Goal: Task Accomplishment & Management: Manage account settings

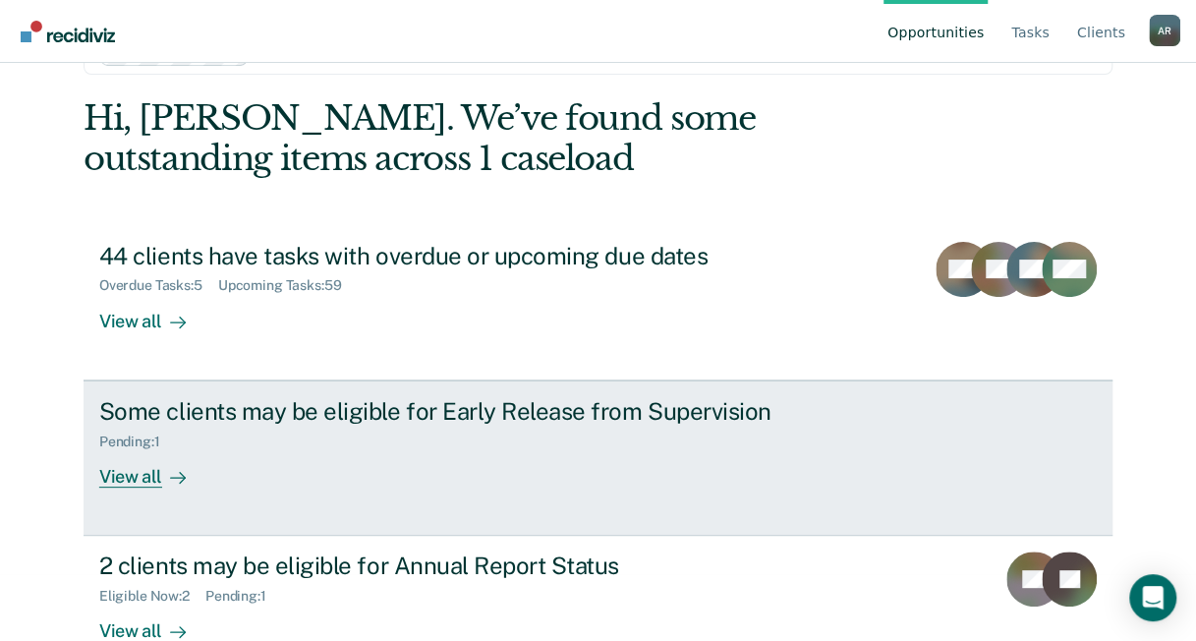
scroll to position [98, 0]
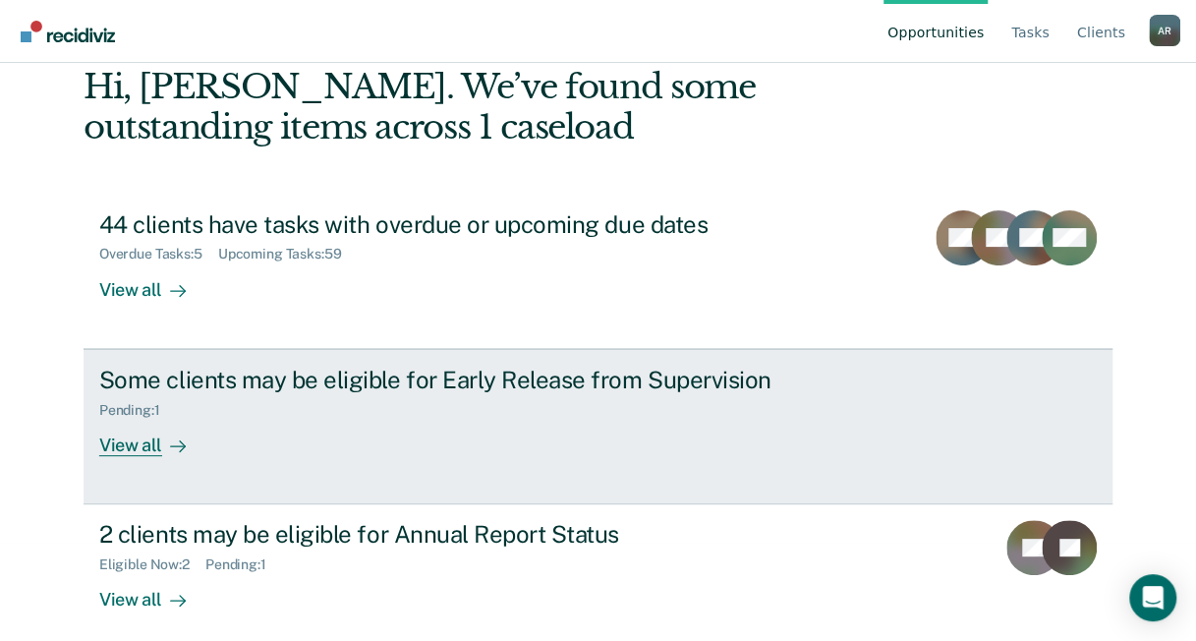
click at [302, 383] on div "Some clients may be eligible for Early Release from Supervision" at bounding box center [444, 380] width 690 height 28
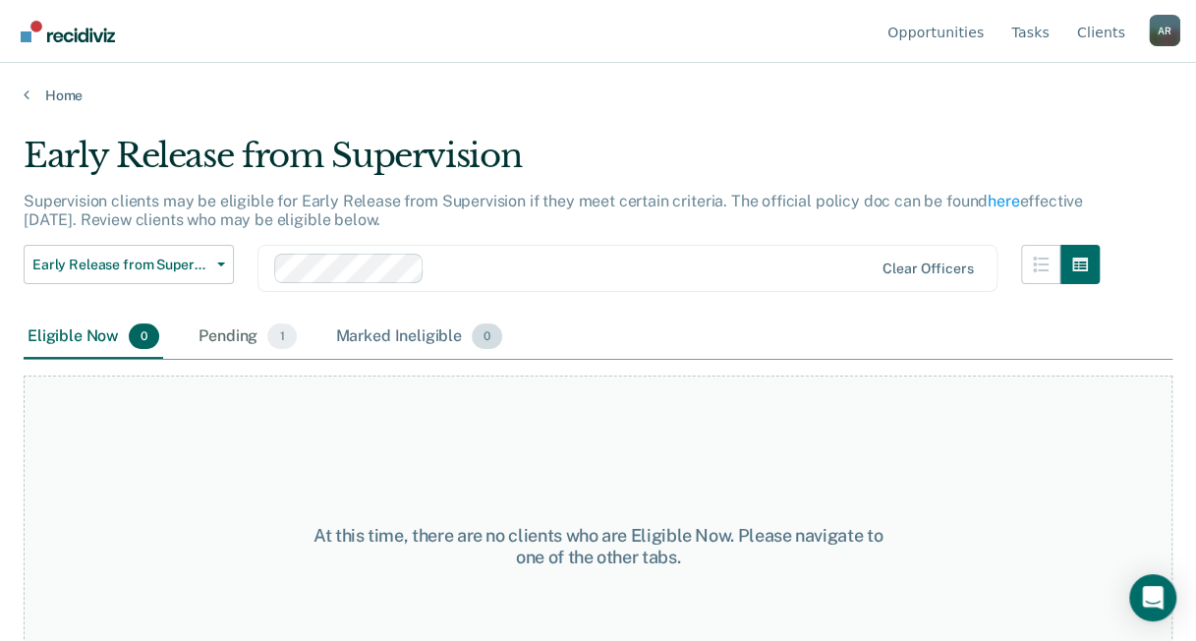
click at [389, 333] on div "Marked Ineligible 0" at bounding box center [419, 336] width 175 height 43
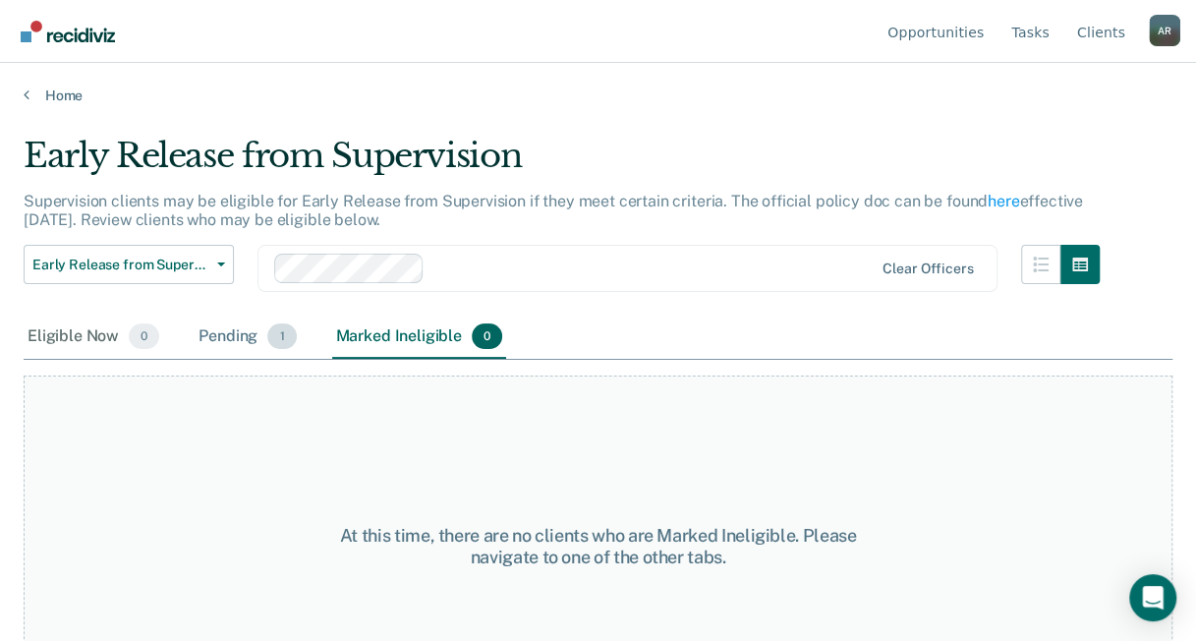
click at [243, 341] on div "Pending 1" at bounding box center [247, 336] width 105 height 43
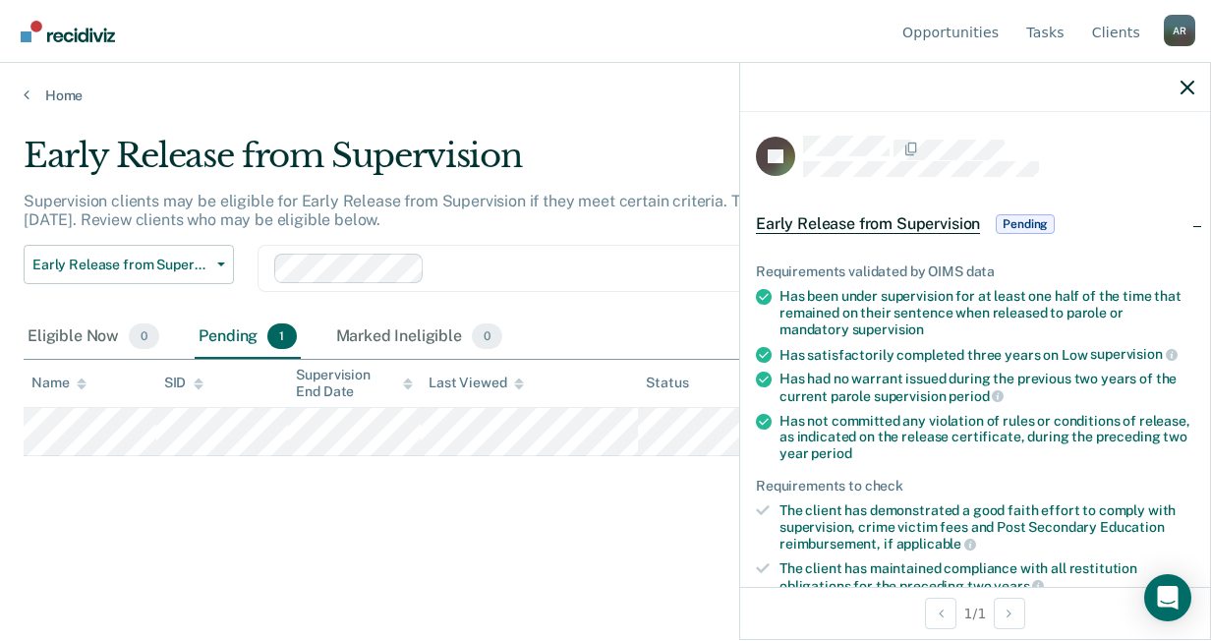
click at [1029, 218] on span "Pending" at bounding box center [1024, 224] width 59 height 20
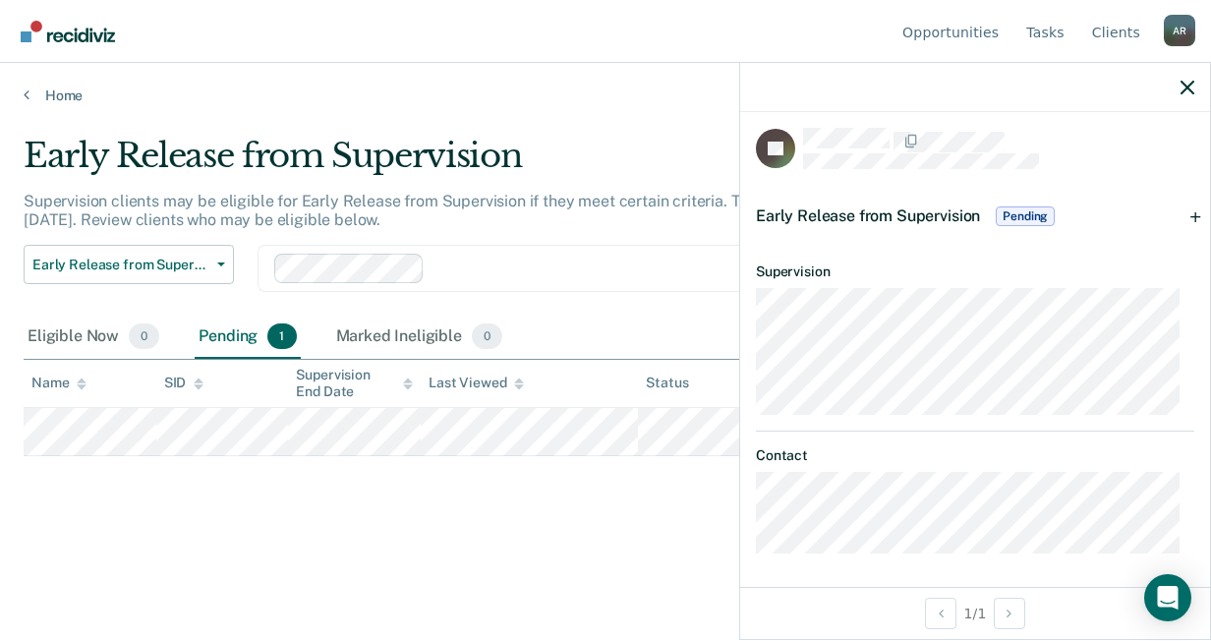
scroll to position [10, 0]
click at [1174, 203] on div "Early Release from Supervision Pending" at bounding box center [975, 214] width 470 height 63
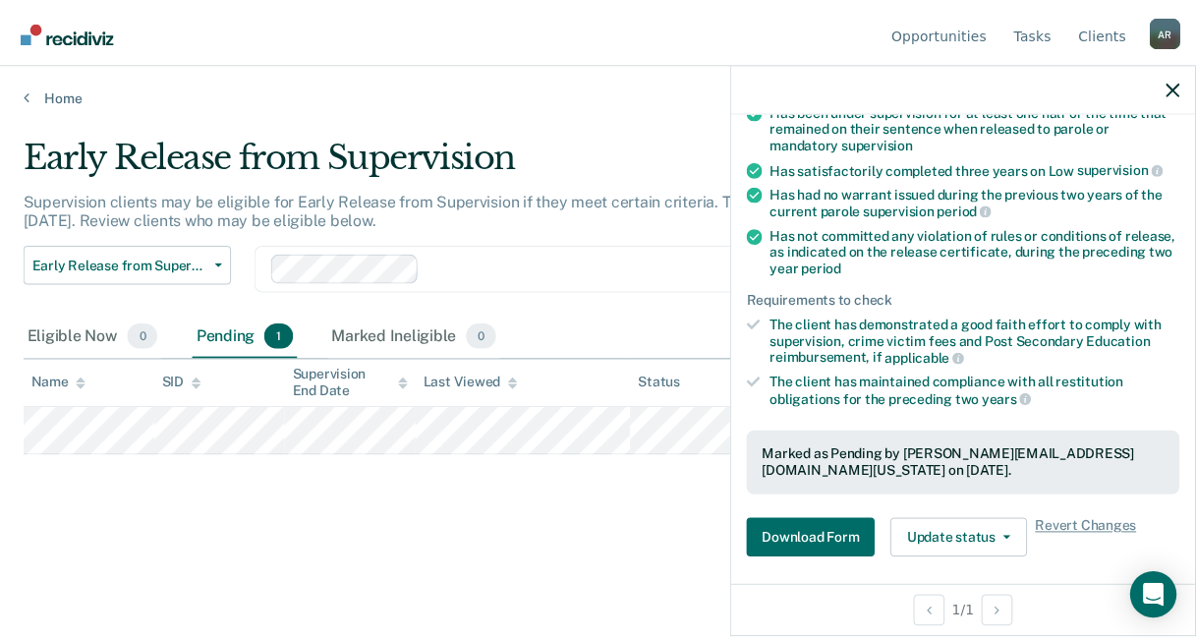
scroll to position [403, 0]
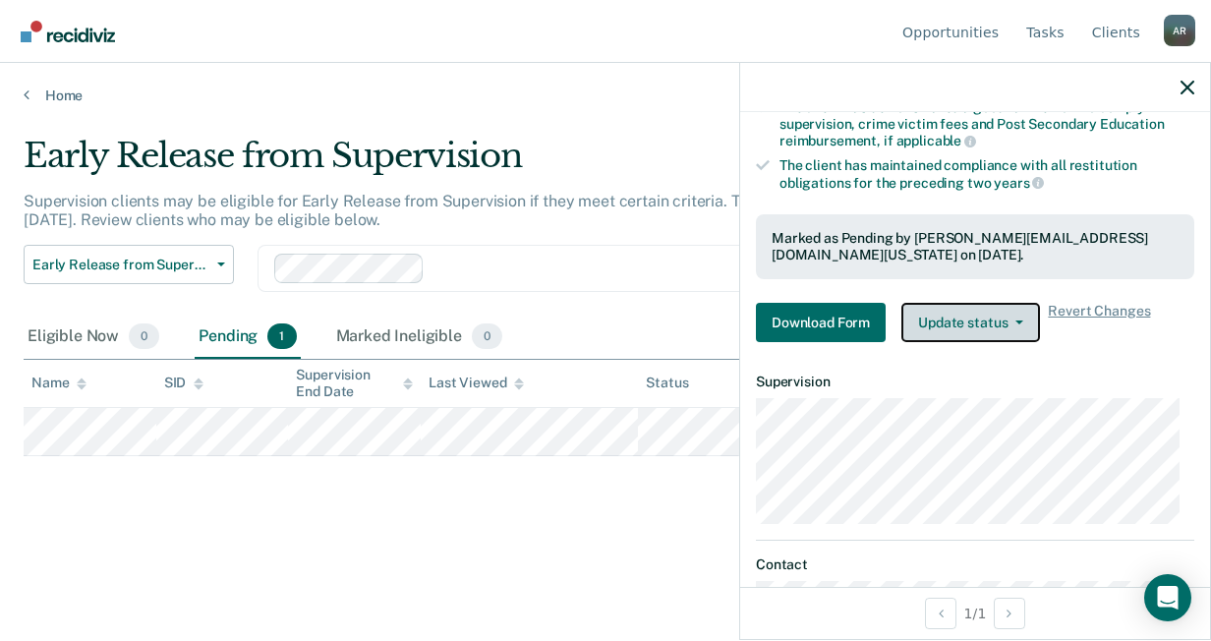
click at [981, 324] on button "Update status" at bounding box center [970, 322] width 139 height 39
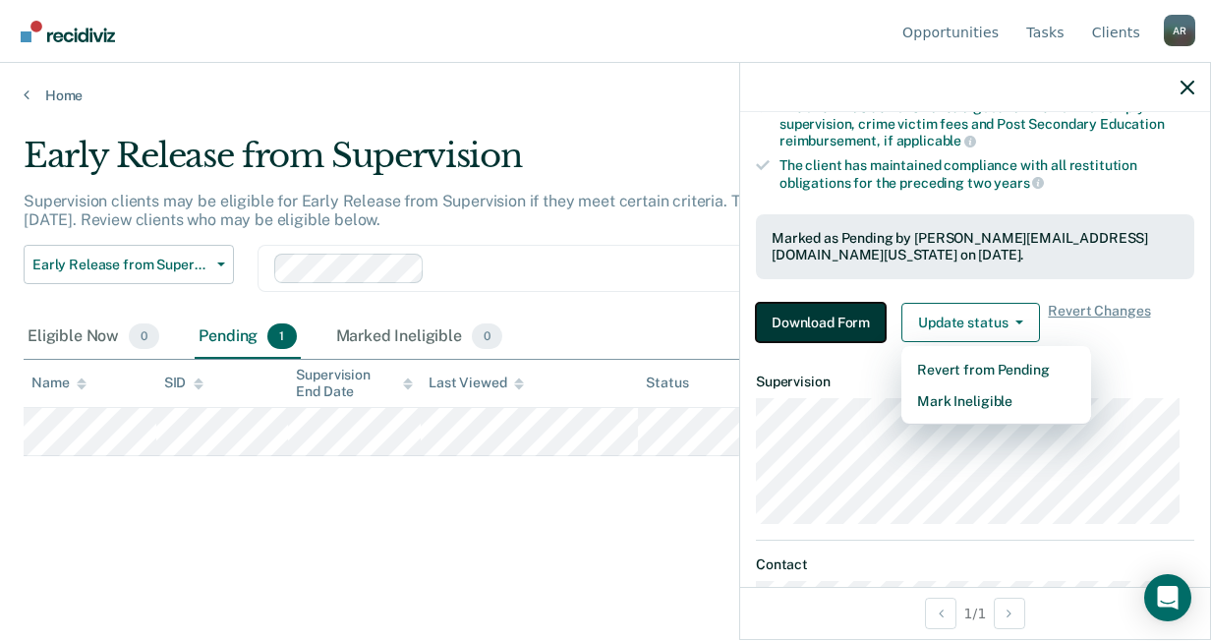
click at [841, 312] on button "Download Form" at bounding box center [821, 322] width 130 height 39
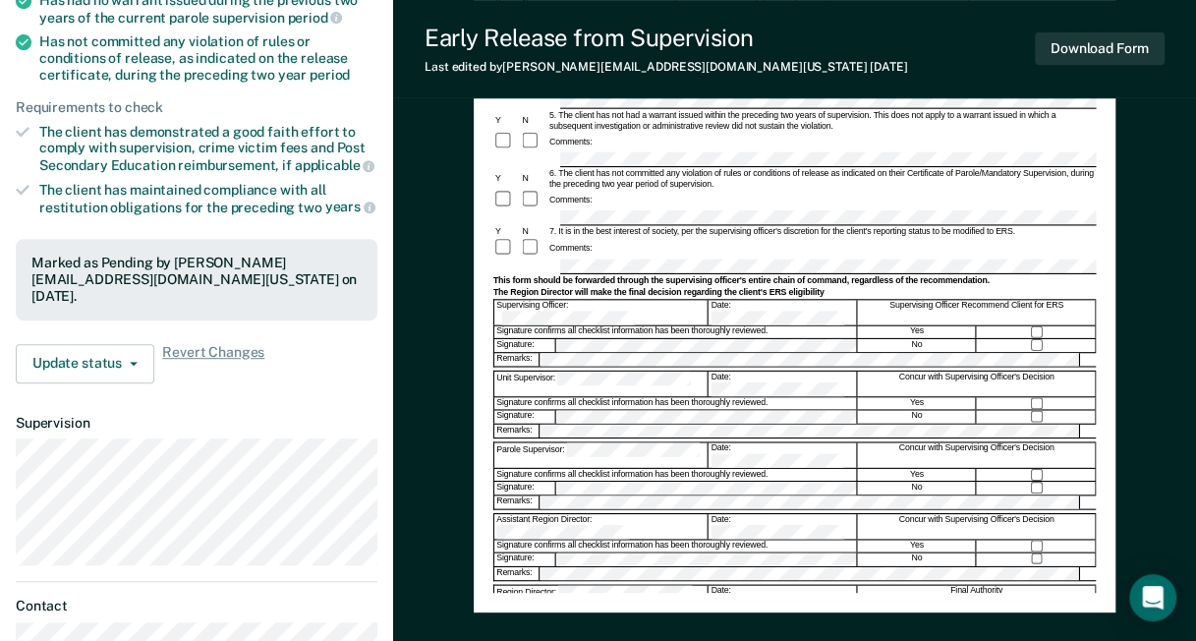
scroll to position [393, 0]
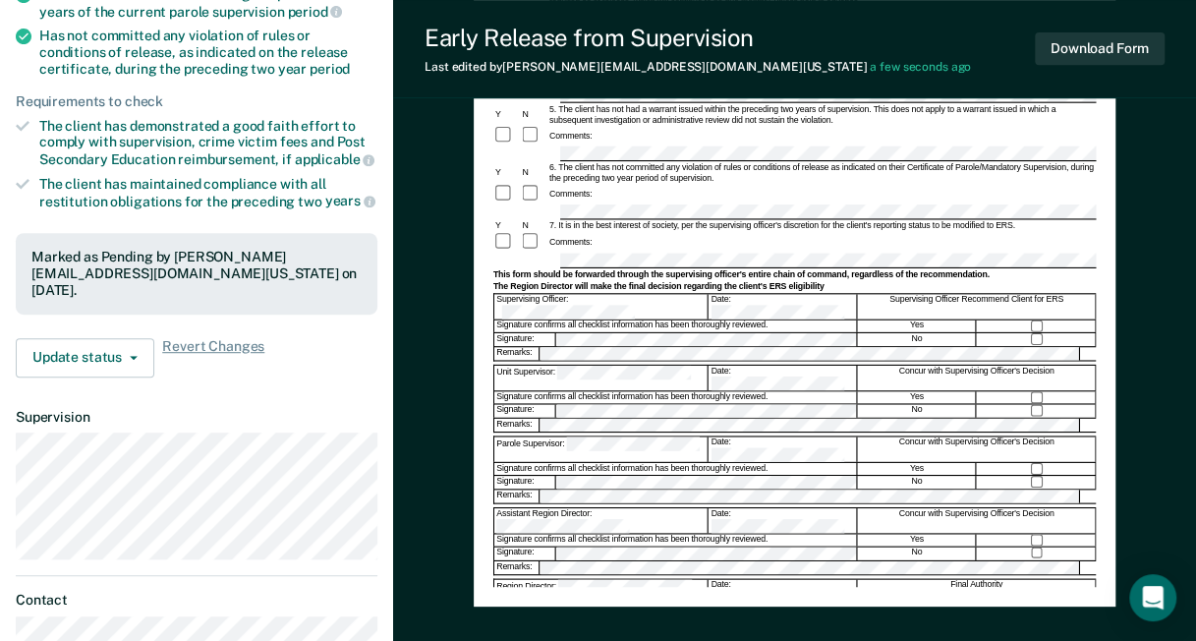
click at [1043, 333] on div at bounding box center [1036, 339] width 119 height 13
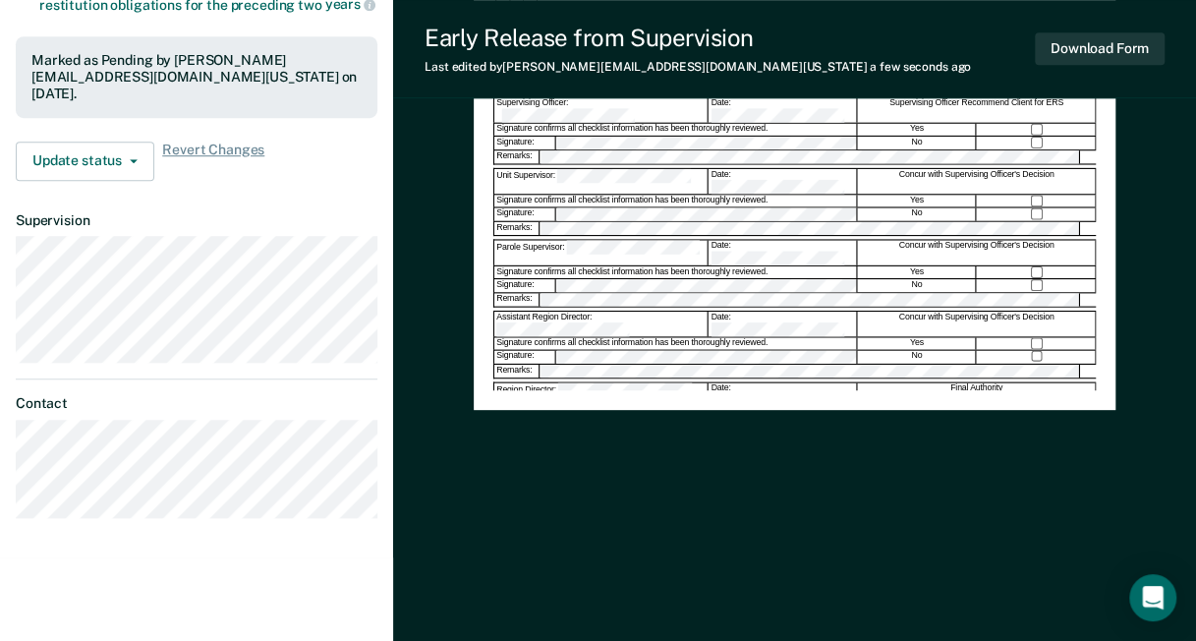
scroll to position [0, 0]
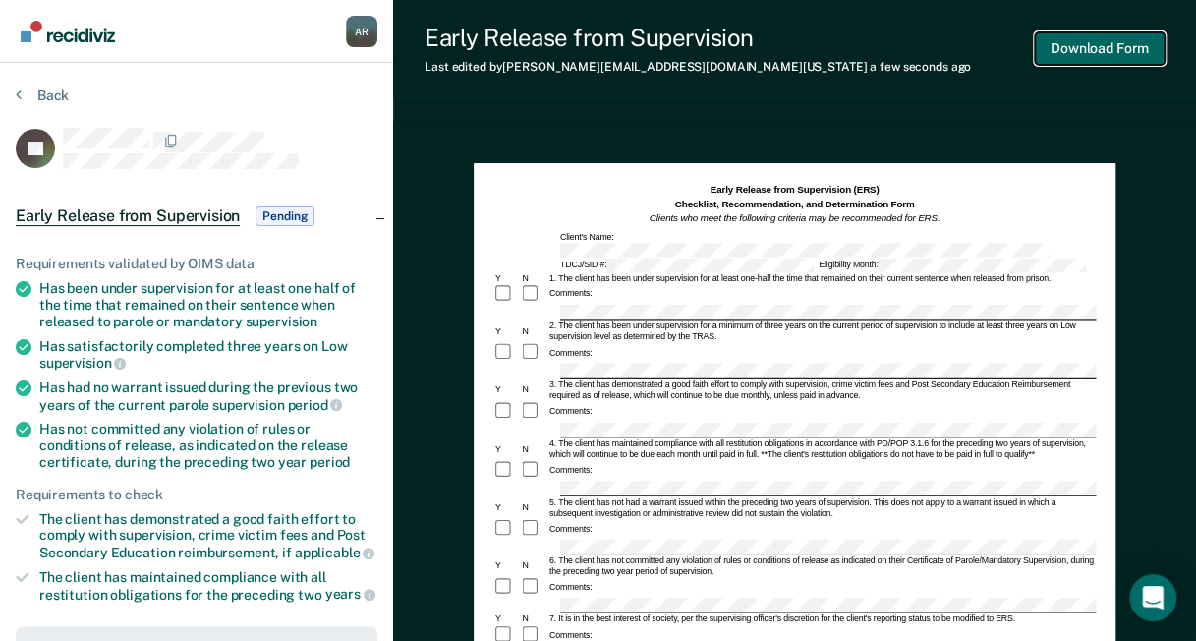
click at [1061, 59] on button "Download Form" at bounding box center [1100, 48] width 130 height 32
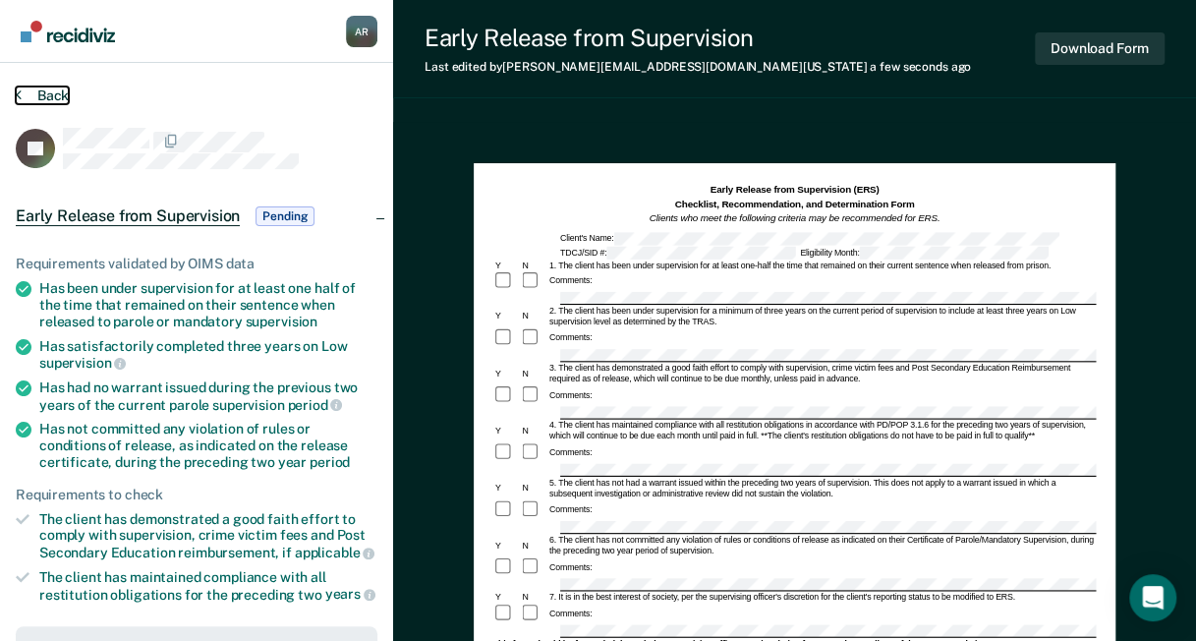
click at [19, 100] on icon at bounding box center [19, 94] width 6 height 16
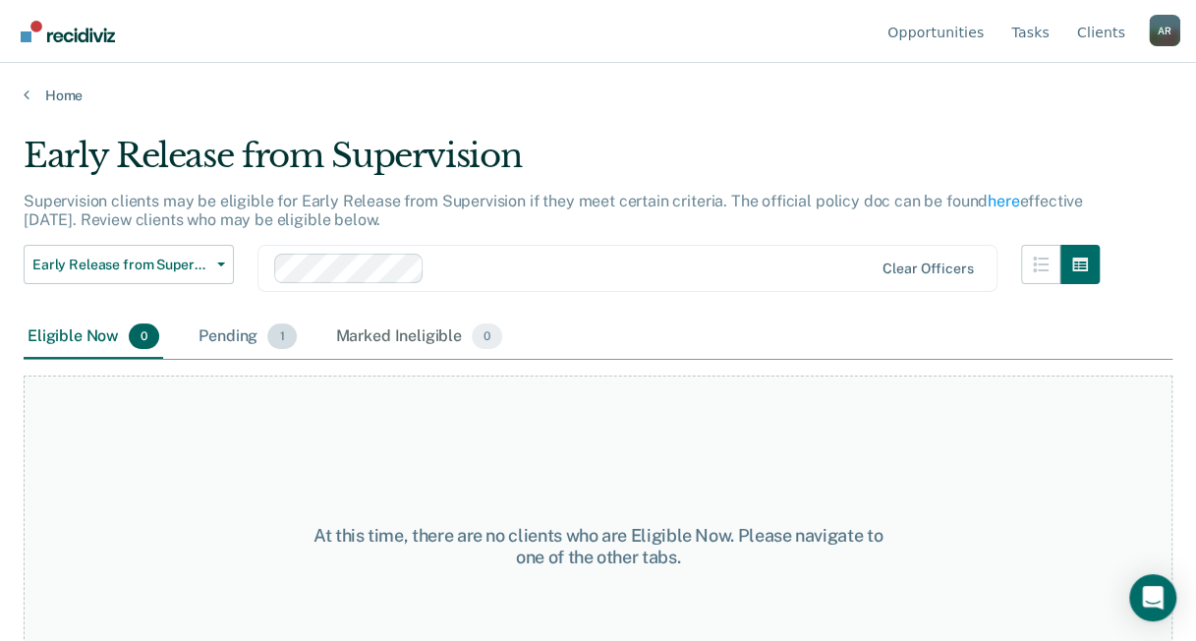
click at [224, 332] on div "Pending 1" at bounding box center [247, 336] width 105 height 43
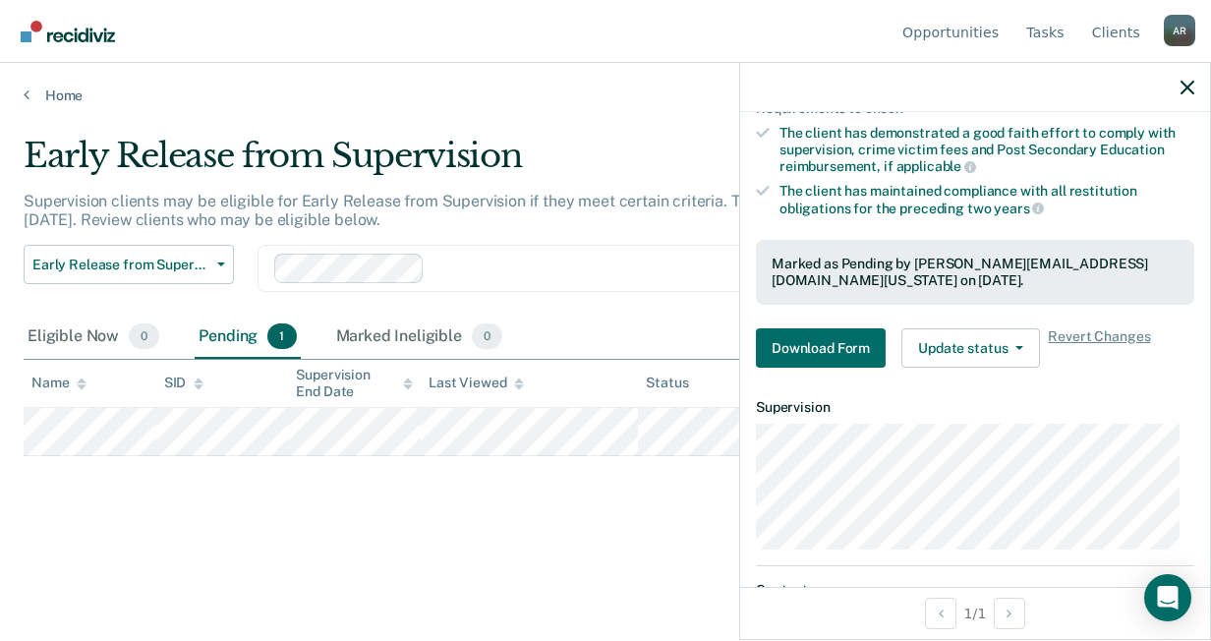
scroll to position [393, 0]
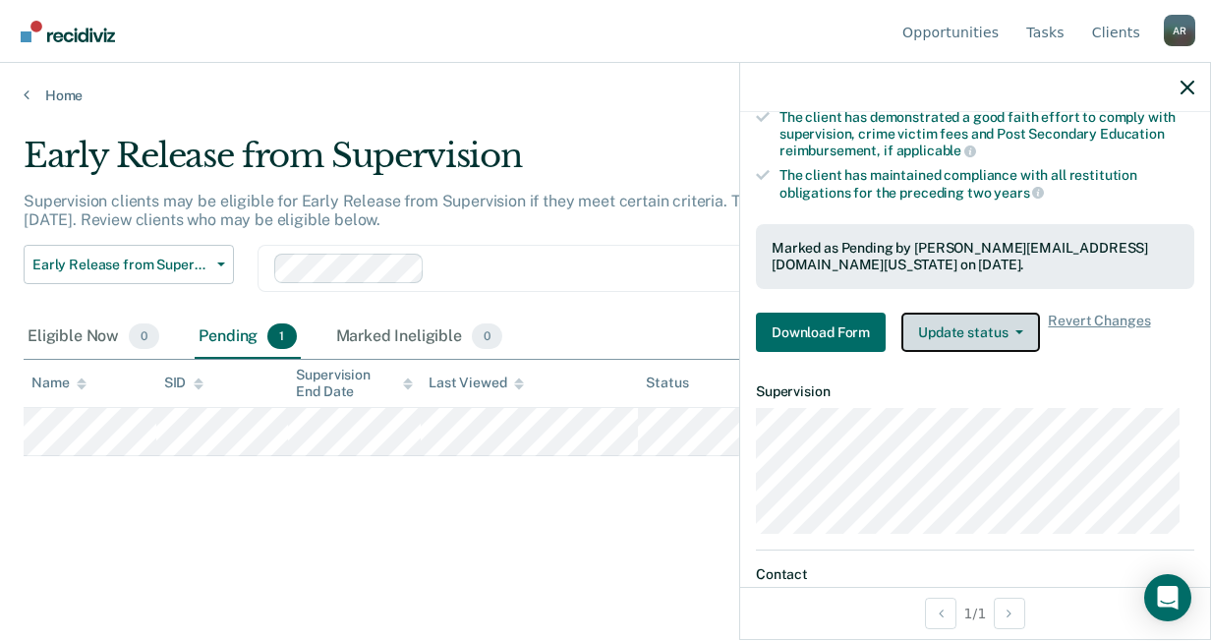
click at [990, 323] on button "Update status" at bounding box center [970, 331] width 139 height 39
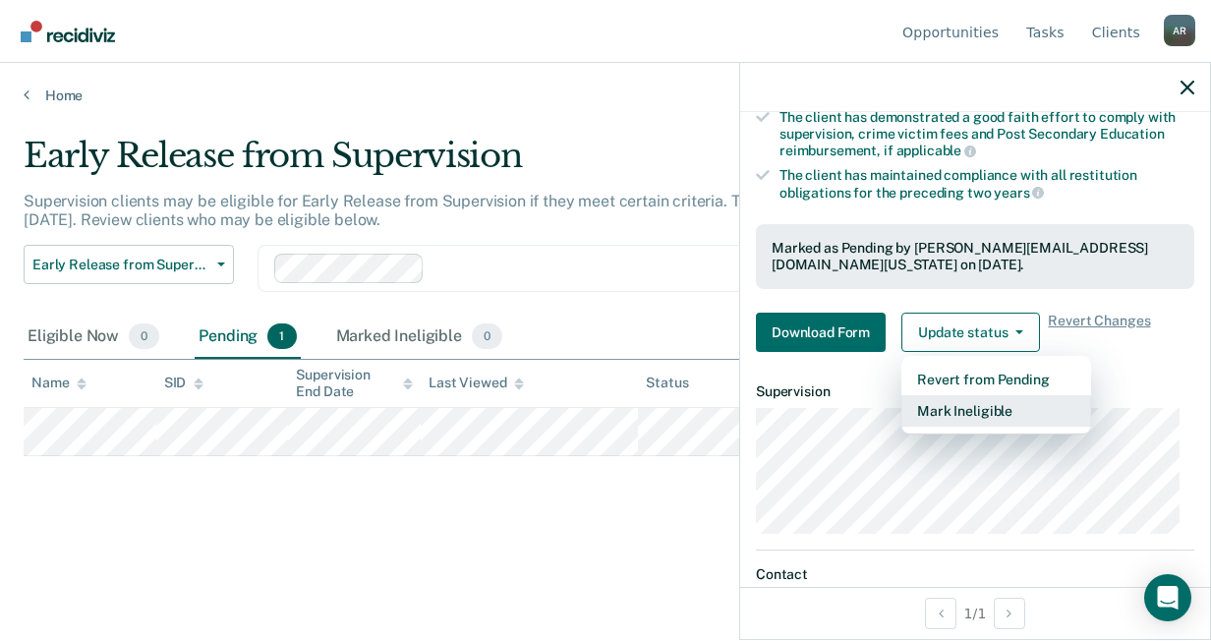
click at [984, 397] on button "Mark Ineligible" at bounding box center [996, 410] width 190 height 31
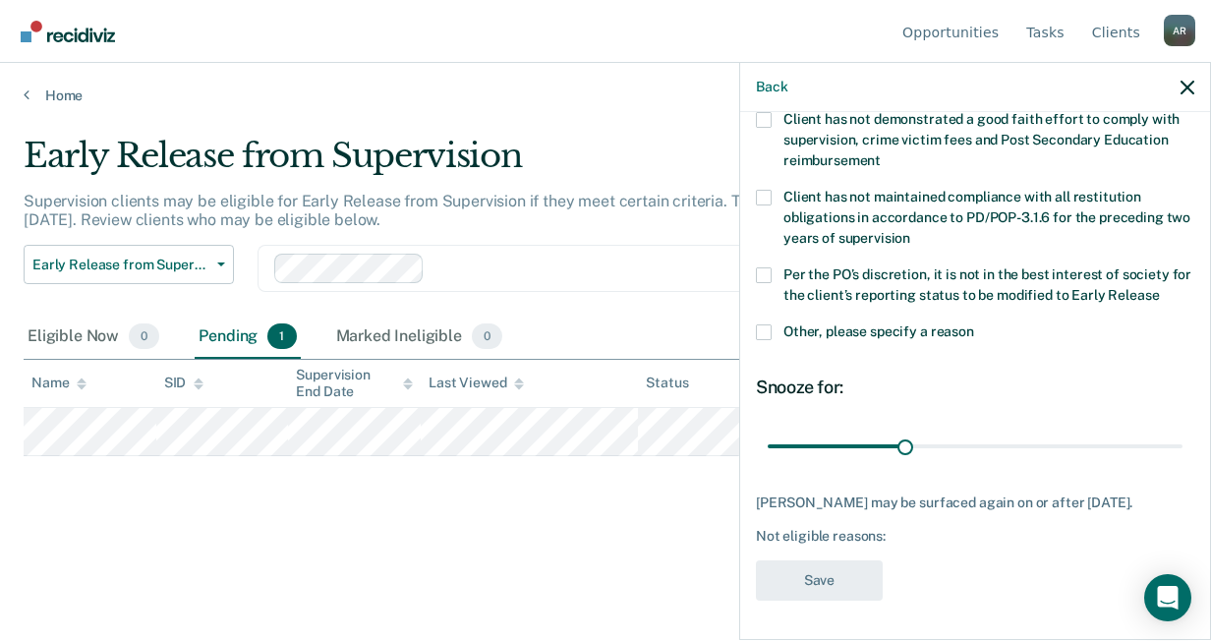
scroll to position [146, 0]
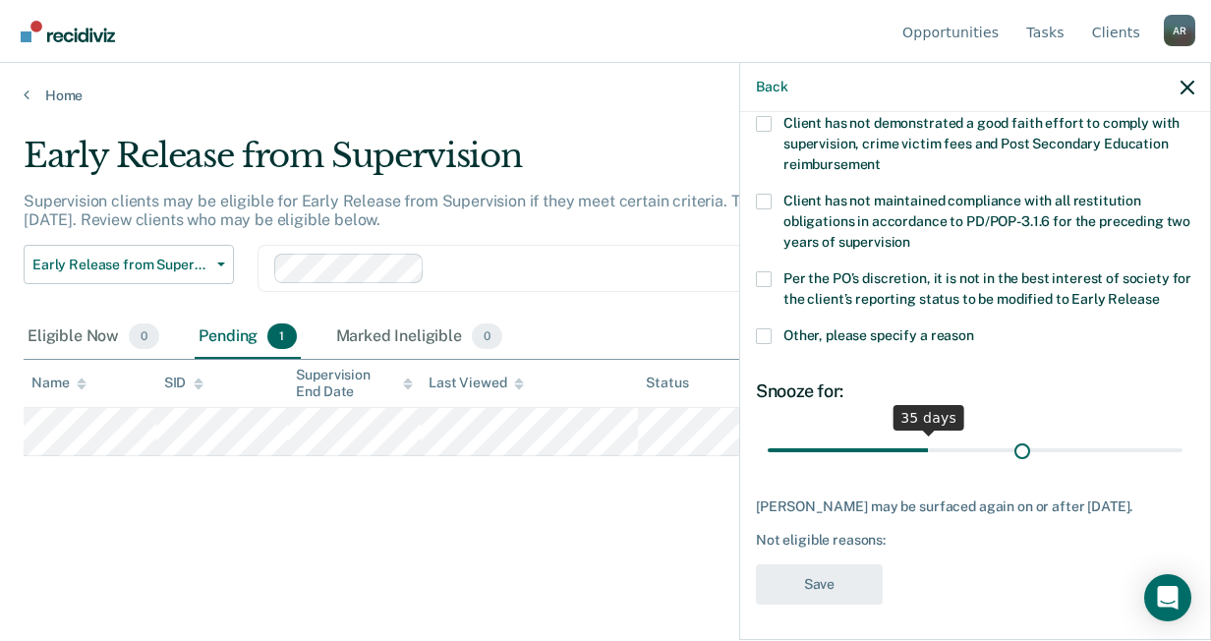
drag, startPoint x: 890, startPoint y: 460, endPoint x: 1014, endPoint y: 450, distance: 124.2
type input "56"
click at [1014, 450] on input "range" at bounding box center [974, 449] width 415 height 34
click at [967, 527] on div "[PERSON_NAME] may be surfaced again on or after [DATE]. Not eligible reasons:" at bounding box center [975, 522] width 438 height 49
drag, startPoint x: 825, startPoint y: 554, endPoint x: 892, endPoint y: 550, distance: 66.9
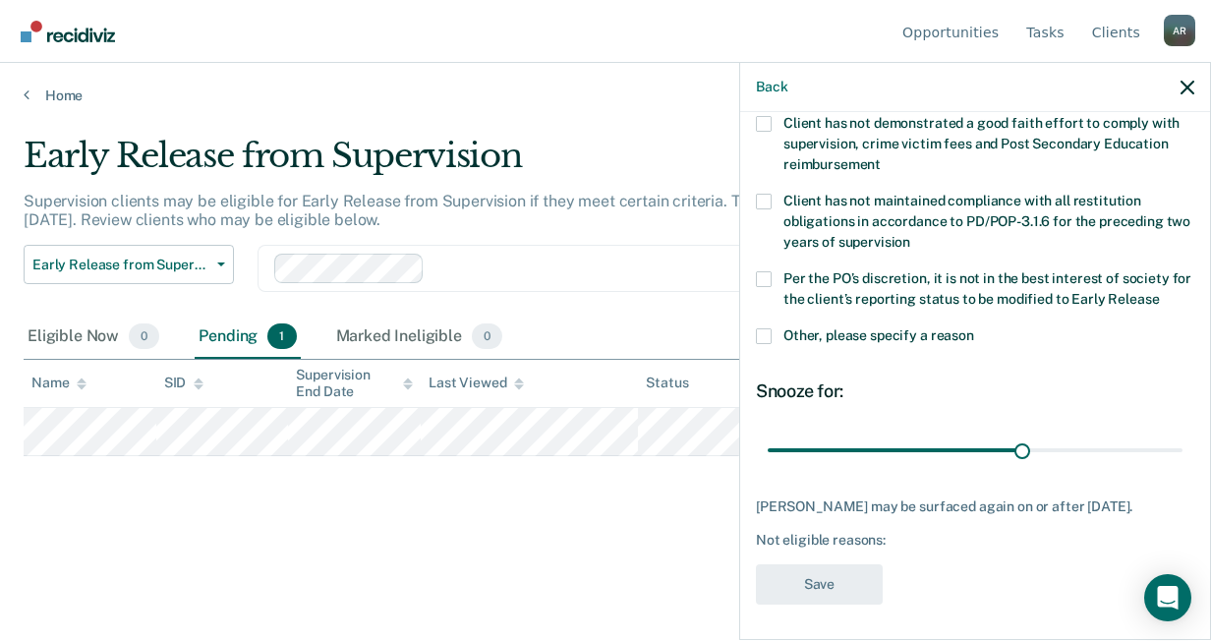
click at [826, 554] on div "JG Which of the following requirements has [PERSON_NAME] not met? Client has no…" at bounding box center [975, 302] width 438 height 627
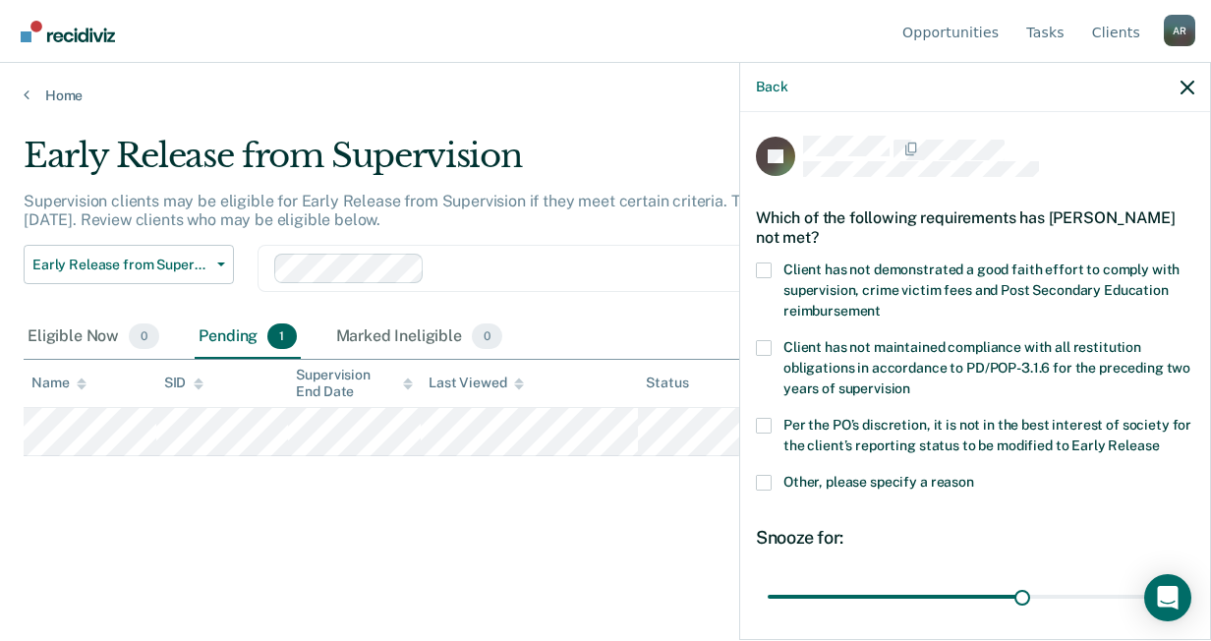
scroll to position [98, 0]
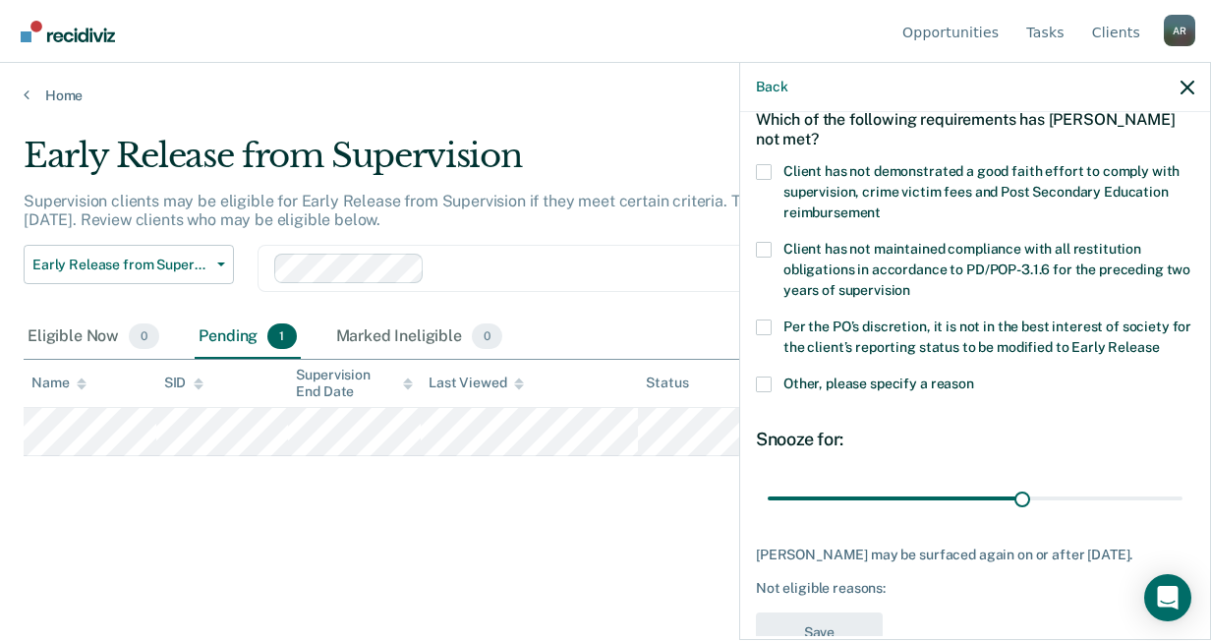
click at [769, 330] on span at bounding box center [764, 327] width 16 height 16
click at [1158, 340] on input "Per the PO’s discretion, it is not in the best interest of society for the clie…" at bounding box center [1158, 340] width 0 height 0
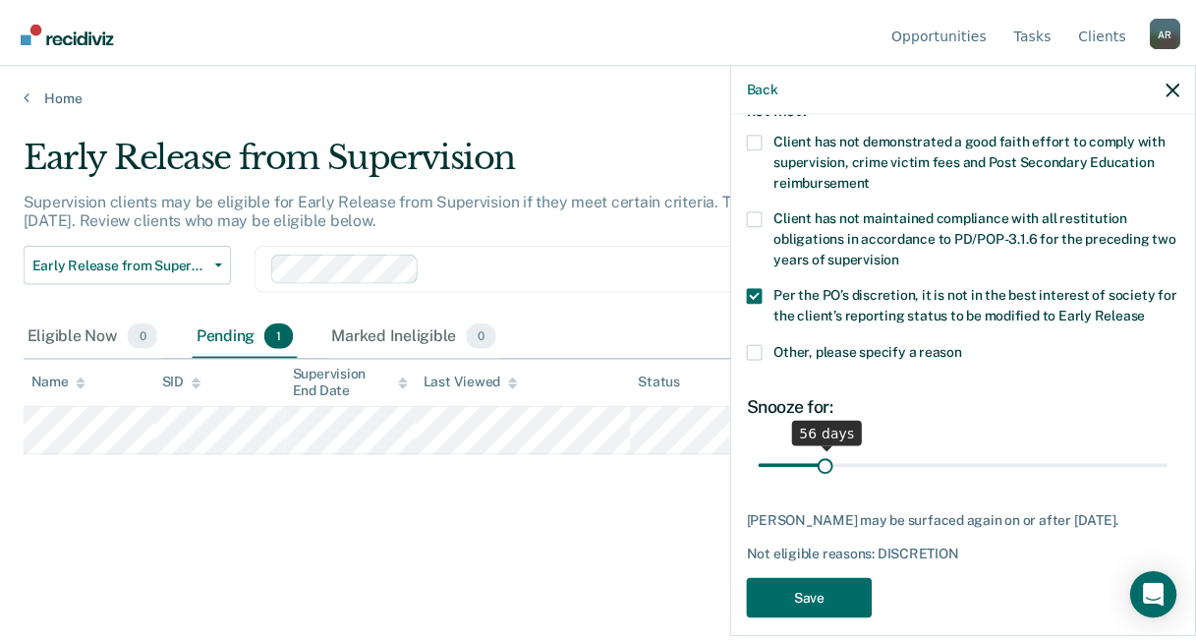
scroll to position [146, 0]
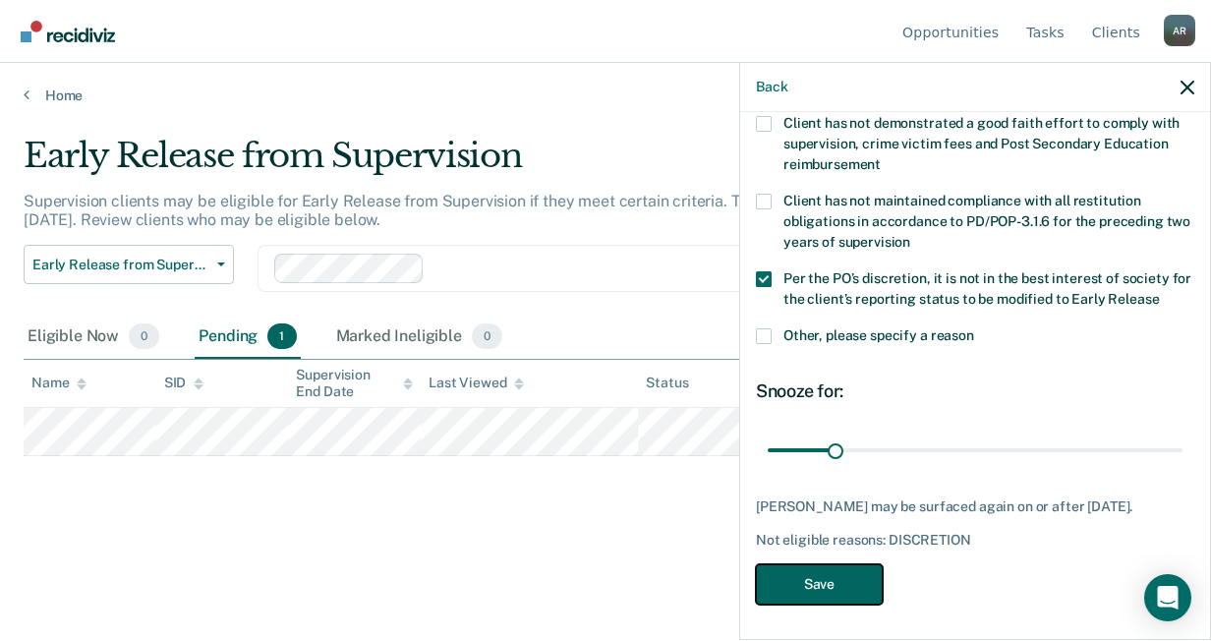
click at [863, 592] on button "Save" at bounding box center [819, 584] width 127 height 40
